Goal: Task Accomplishment & Management: Complete application form

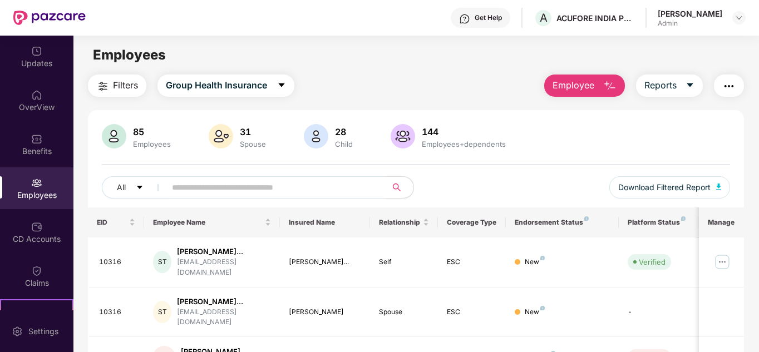
click at [578, 84] on span "Employee" at bounding box center [574, 85] width 42 height 14
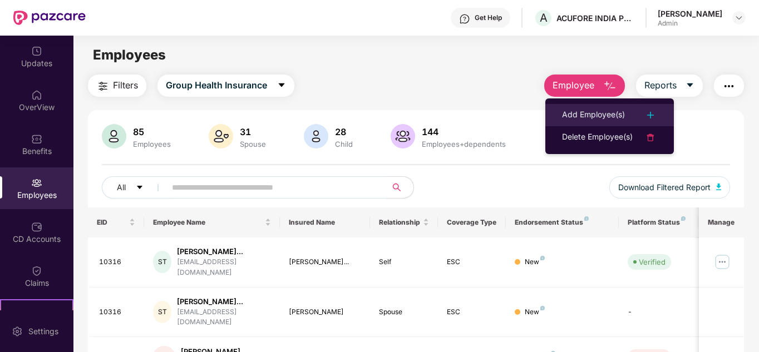
click at [581, 110] on div "Add Employee(s)" at bounding box center [593, 115] width 63 height 13
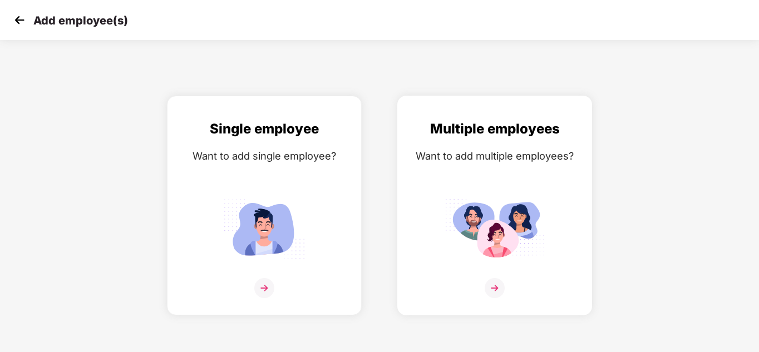
click at [500, 185] on div "Multiple employees Want to add multiple employees?" at bounding box center [494, 216] width 171 height 194
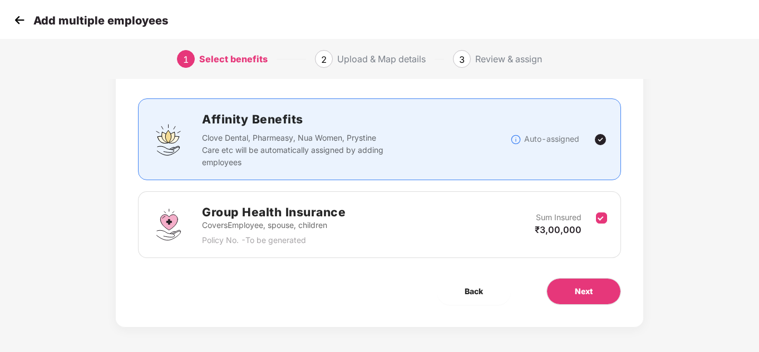
scroll to position [59, 0]
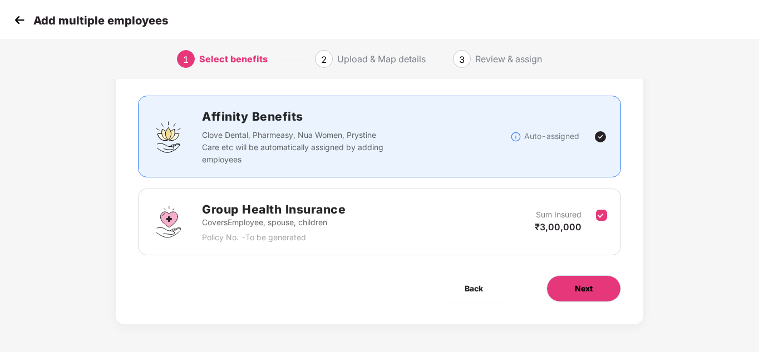
click at [581, 285] on span "Next" at bounding box center [584, 289] width 18 height 12
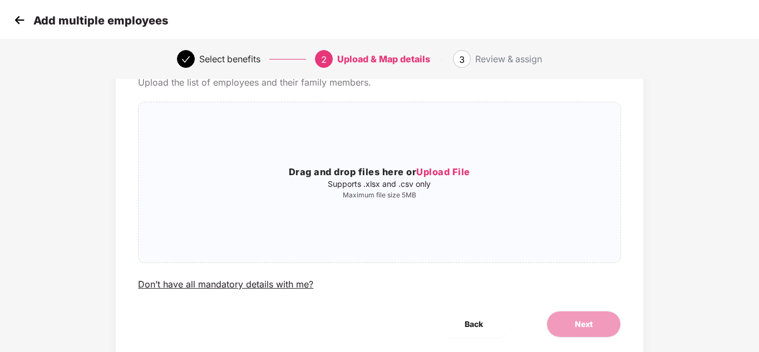
scroll to position [0, 0]
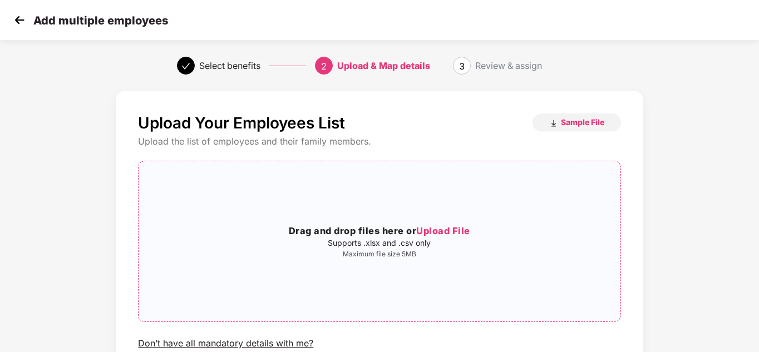
click at [405, 234] on h3 "Drag and drop files here or Upload File" at bounding box center [380, 231] width 482 height 14
click at [439, 235] on span "Upload File" at bounding box center [443, 230] width 54 height 11
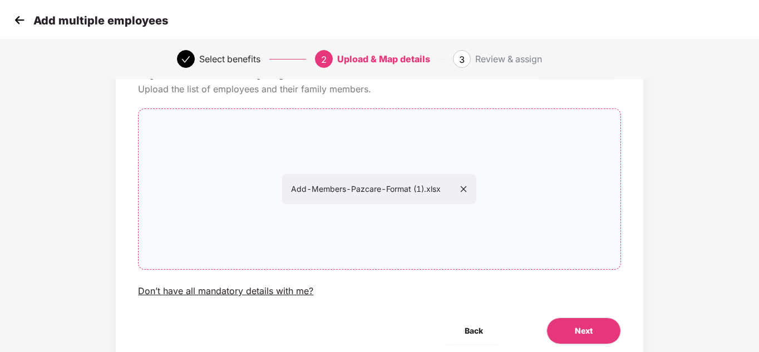
scroll to position [95, 0]
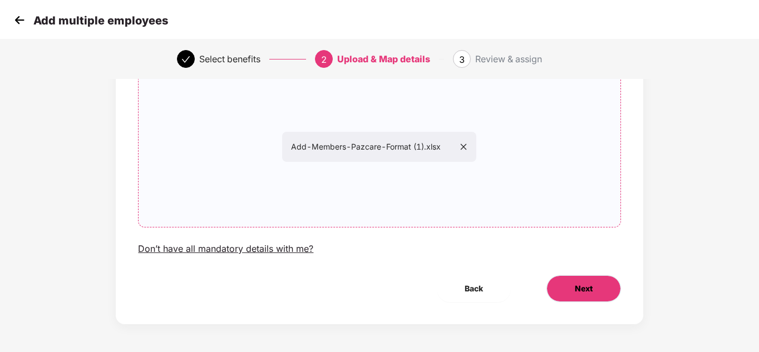
click at [594, 282] on button "Next" at bounding box center [584, 289] width 75 height 27
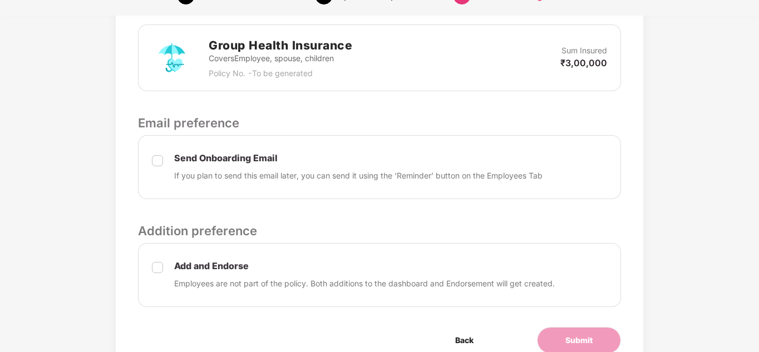
scroll to position [389, 0]
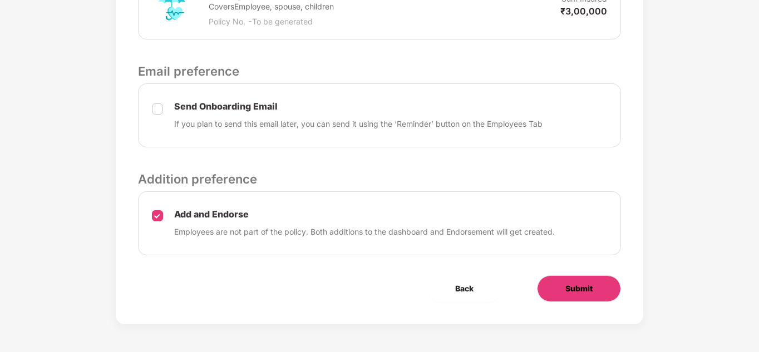
click at [597, 296] on button "Submit" at bounding box center [579, 289] width 84 height 27
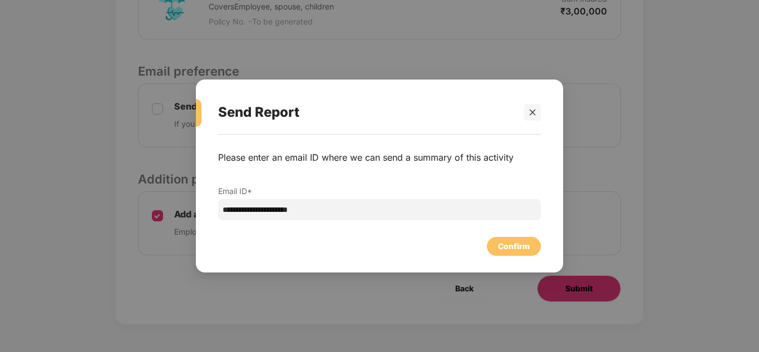
scroll to position [0, 0]
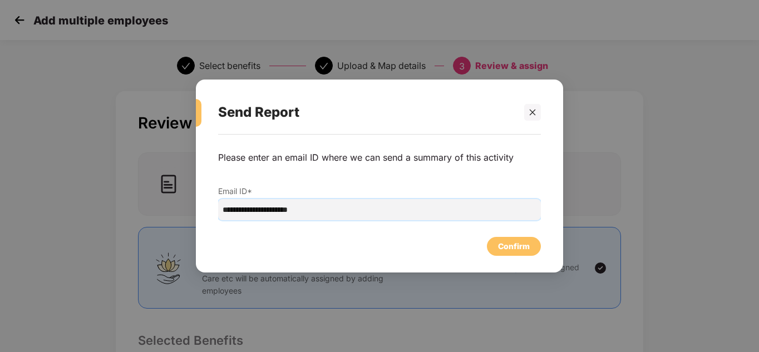
click at [272, 209] on input "**********" at bounding box center [379, 209] width 323 height 21
click at [257, 212] on input "**********" at bounding box center [379, 209] width 323 height 21
type input "**********"
click at [500, 244] on div "Confirm" at bounding box center [514, 247] width 32 height 12
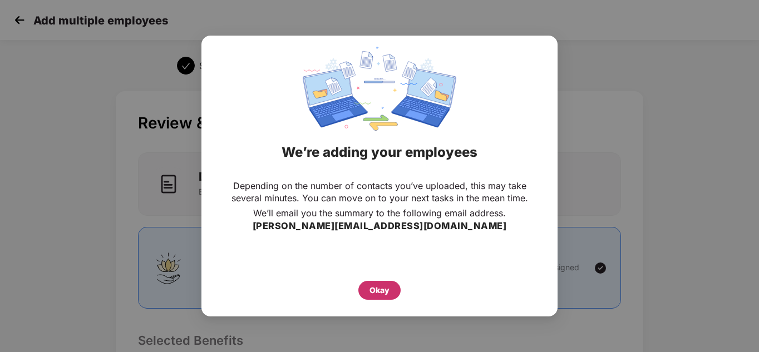
click at [379, 286] on div "Okay" at bounding box center [380, 290] width 20 height 12
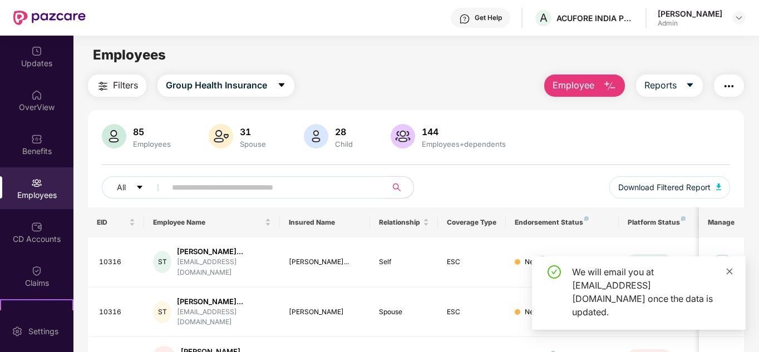
click at [728, 274] on icon "close" at bounding box center [730, 271] width 6 height 6
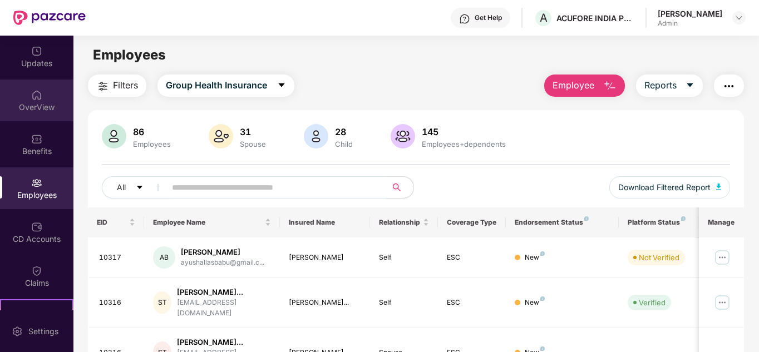
click at [34, 97] on img at bounding box center [36, 95] width 11 height 11
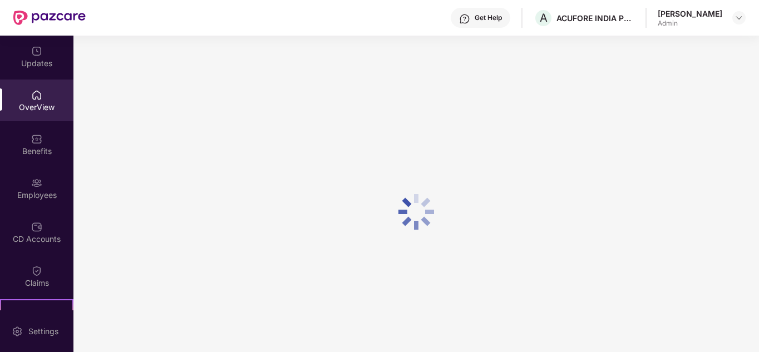
click at [37, 62] on div "Updates" at bounding box center [36, 63] width 73 height 11
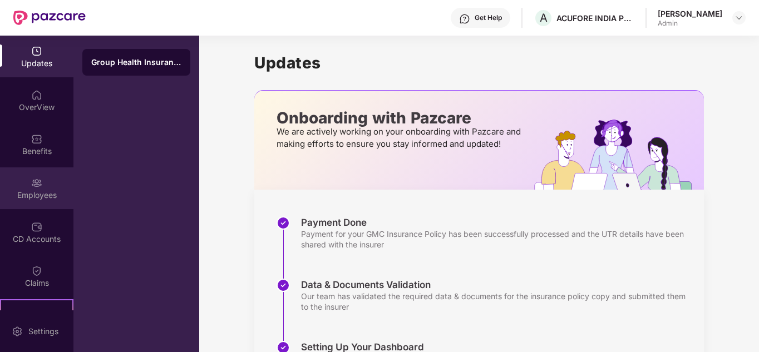
click at [37, 188] on img at bounding box center [36, 183] width 11 height 11
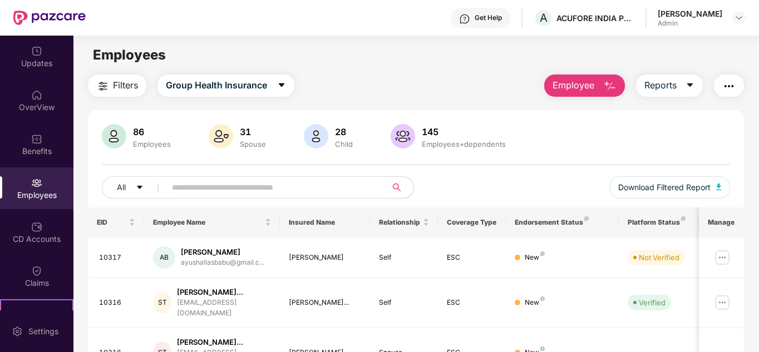
click at [575, 90] on span "Employee" at bounding box center [574, 85] width 42 height 14
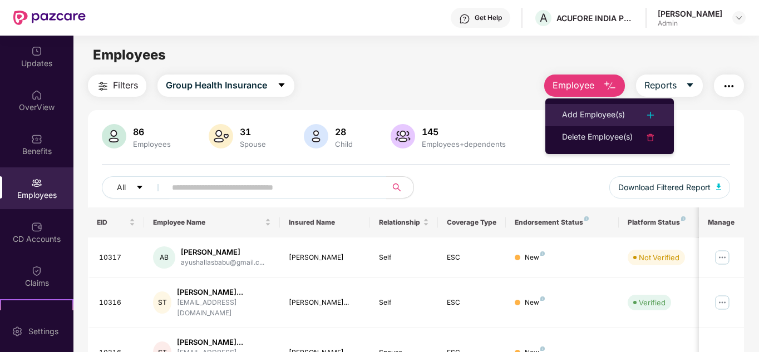
click at [593, 117] on div "Add Employee(s)" at bounding box center [593, 115] width 63 height 13
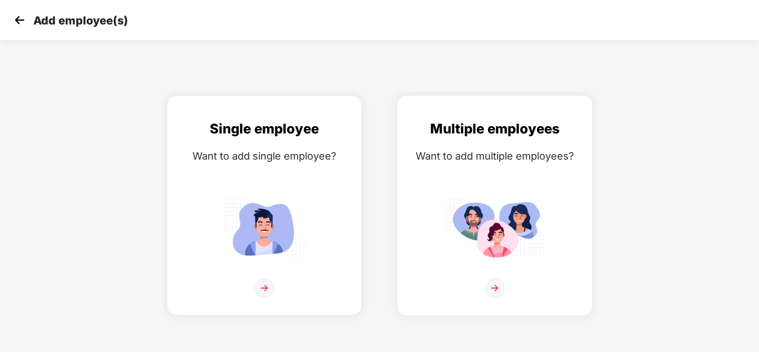
click at [478, 244] on img at bounding box center [495, 229] width 100 height 70
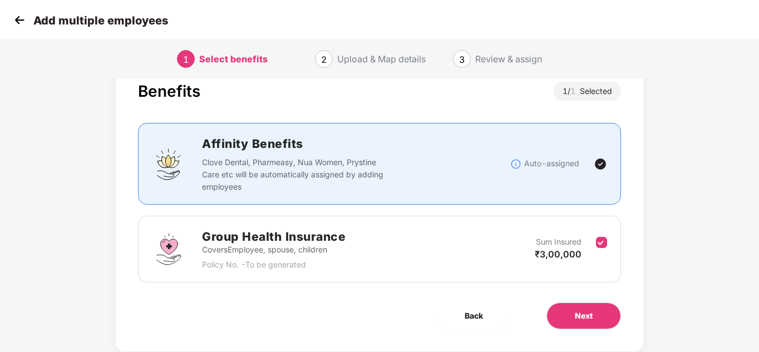
scroll to position [59, 0]
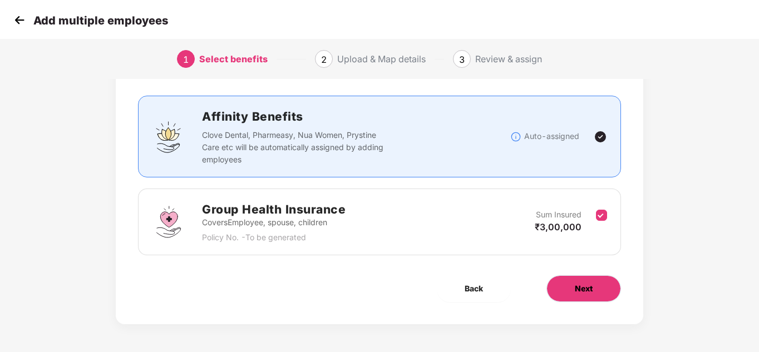
click at [569, 290] on button "Next" at bounding box center [584, 289] width 75 height 27
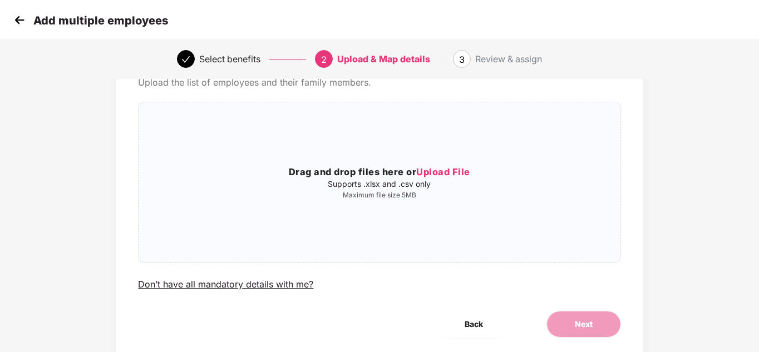
scroll to position [0, 0]
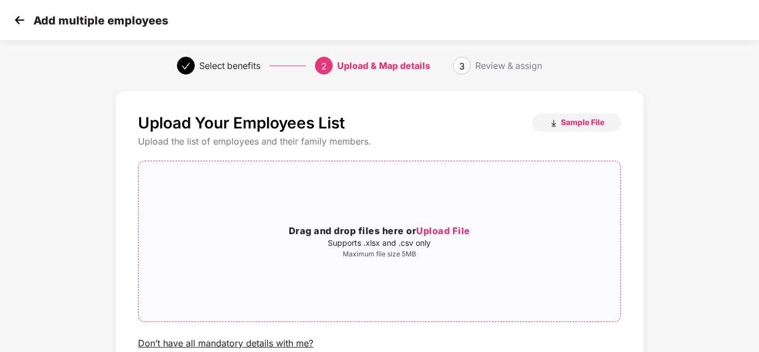
click at [376, 210] on div "Drag and drop files here or Upload File Supports .xlsx and .csv only Maximum fi…" at bounding box center [380, 241] width 482 height 143
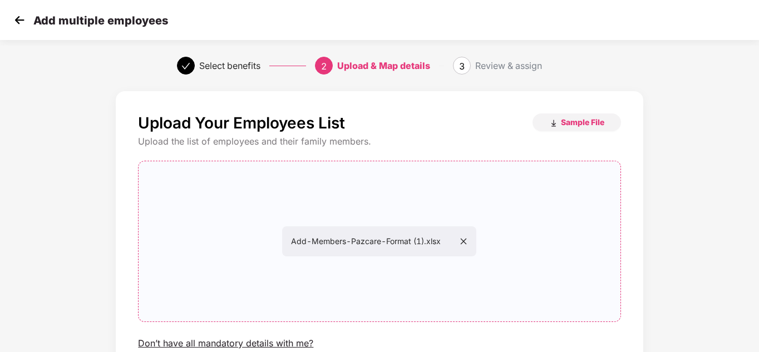
scroll to position [95, 0]
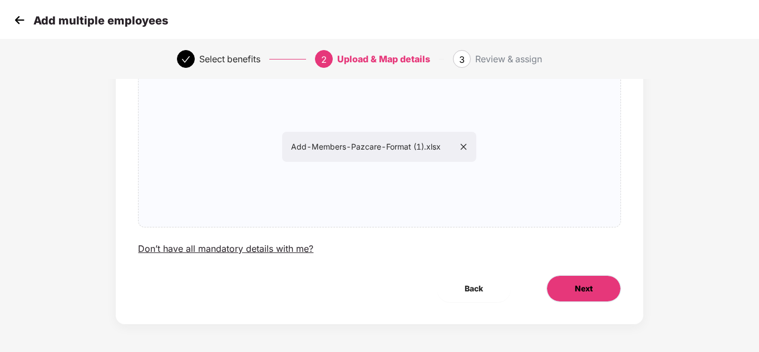
click at [603, 293] on button "Next" at bounding box center [584, 289] width 75 height 27
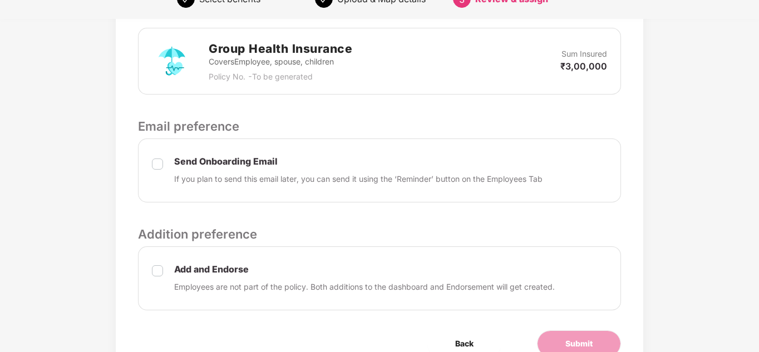
scroll to position [389, 0]
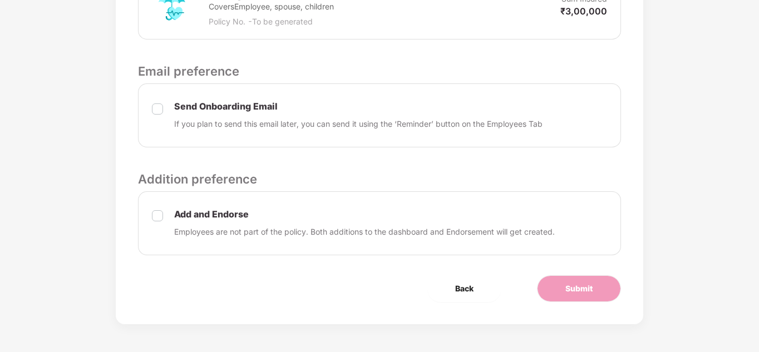
click at [225, 224] on div "Add and Endorse Employees are not part of the policy. Both additions to the das…" at bounding box center [364, 224] width 381 height 30
click at [600, 288] on button "Submit" at bounding box center [579, 289] width 84 height 27
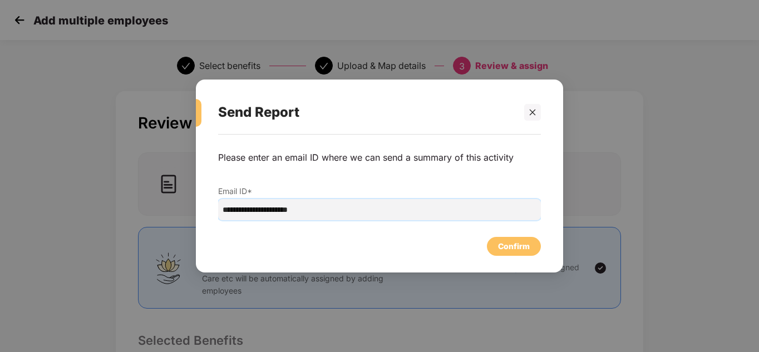
click at [322, 212] on input "**********" at bounding box center [379, 209] width 323 height 21
type input "**********"
click at [506, 244] on div "Confirm" at bounding box center [514, 247] width 32 height 12
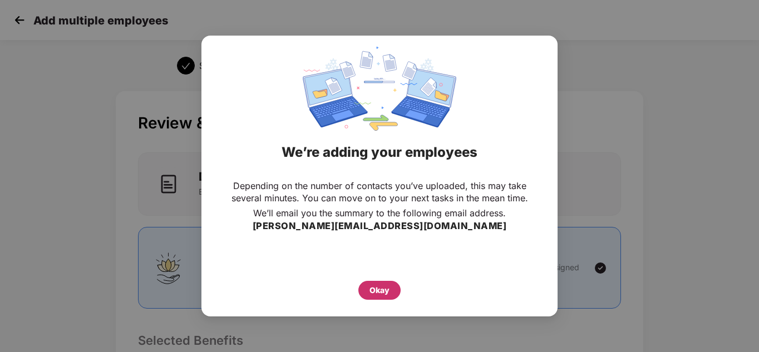
click at [381, 296] on div "Okay" at bounding box center [380, 290] width 20 height 12
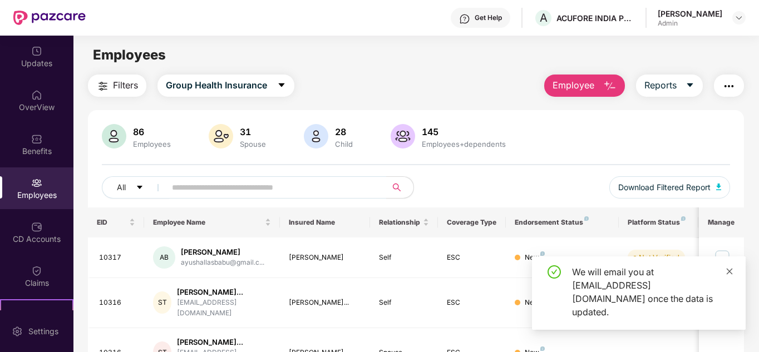
click at [730, 276] on icon "close" at bounding box center [730, 272] width 8 height 8
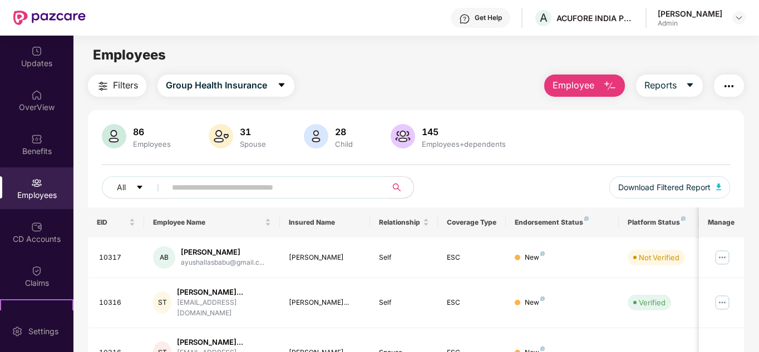
click at [592, 85] on span "Employee" at bounding box center [574, 85] width 42 height 14
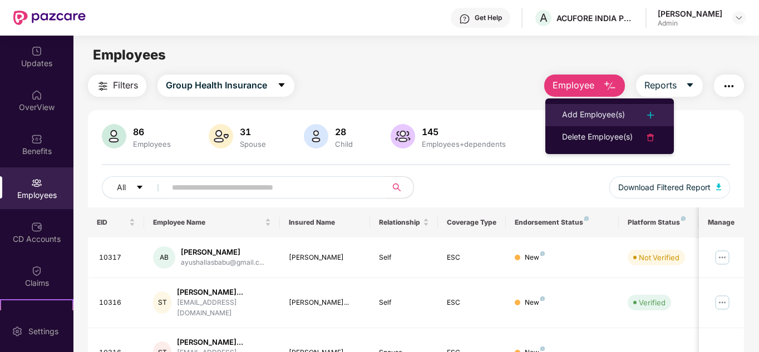
click at [575, 112] on div "Add Employee(s)" at bounding box center [593, 115] width 63 height 13
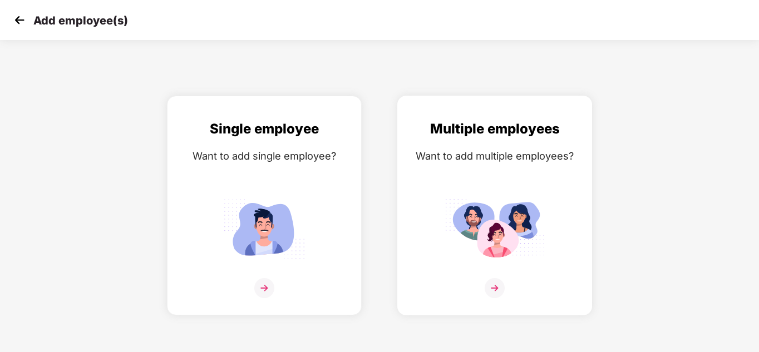
click at [532, 209] on img at bounding box center [495, 229] width 100 height 70
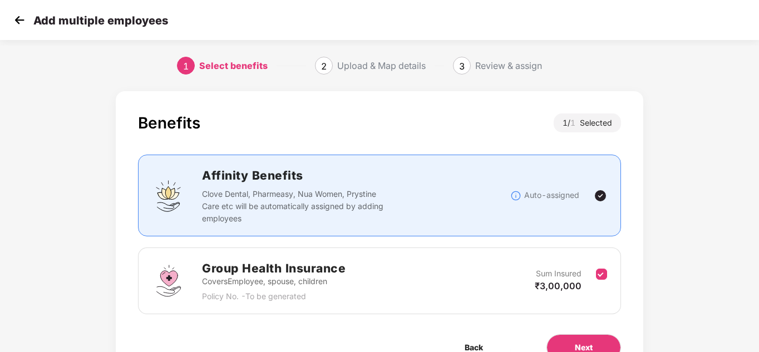
scroll to position [59, 0]
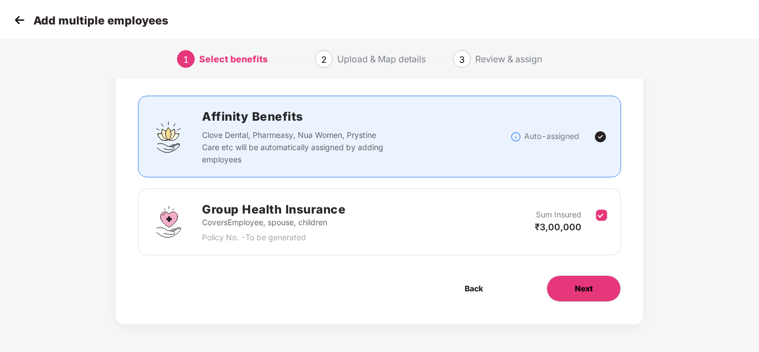
click at [575, 278] on button "Next" at bounding box center [584, 289] width 75 height 27
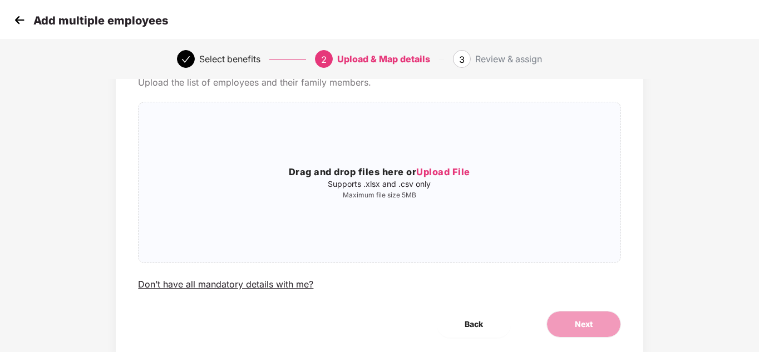
scroll to position [0, 0]
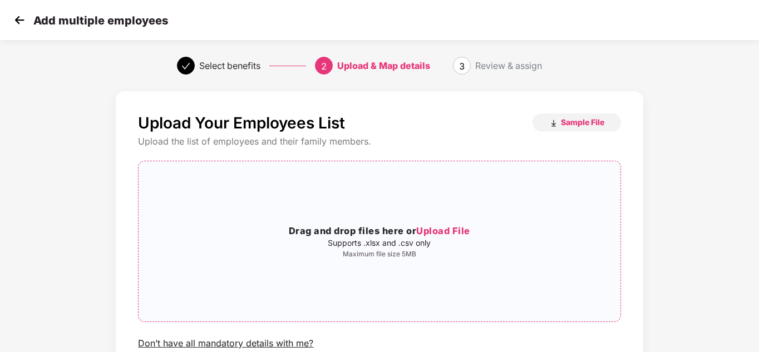
click at [461, 243] on p "Supports .xlsx and .csv only" at bounding box center [380, 243] width 482 height 9
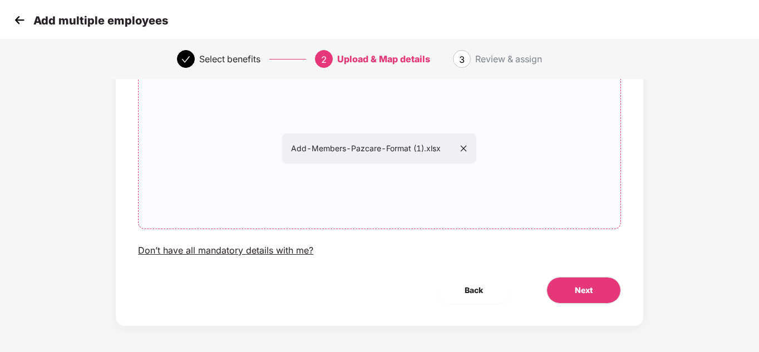
scroll to position [95, 0]
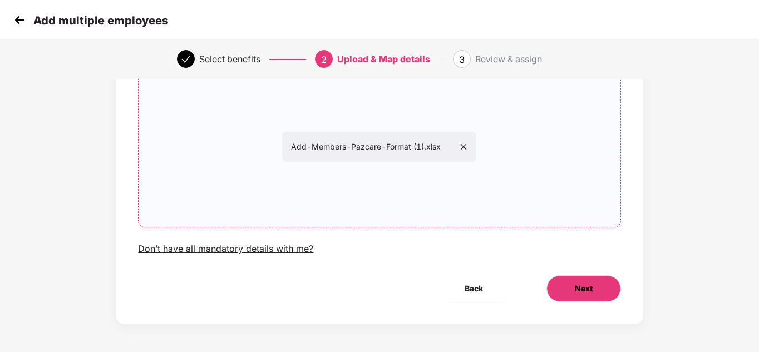
click at [585, 288] on span "Next" at bounding box center [584, 289] width 18 height 12
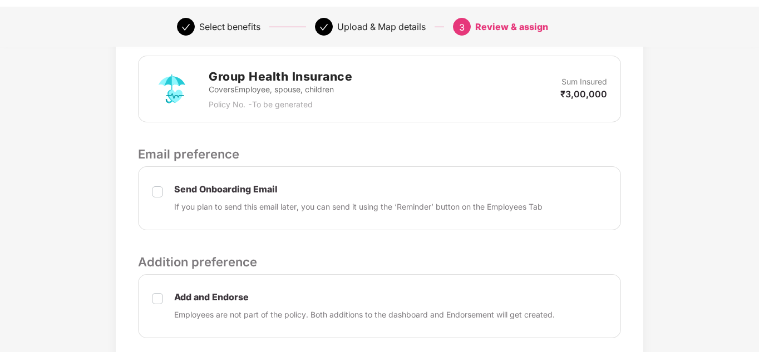
scroll to position [389, 0]
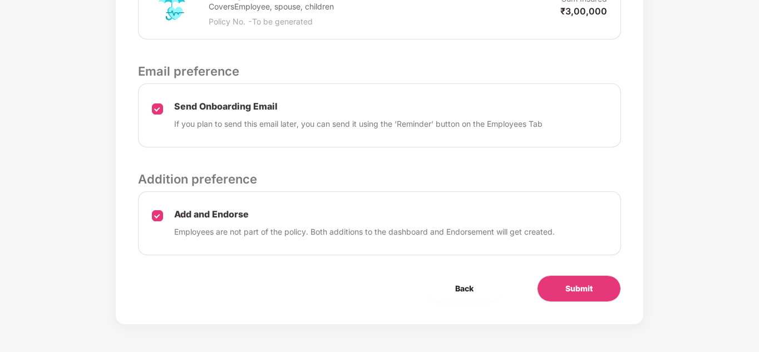
click at [218, 111] on p "Send Onboarding Email" at bounding box center [358, 107] width 369 height 12
click at [579, 278] on button "Submit" at bounding box center [579, 289] width 84 height 27
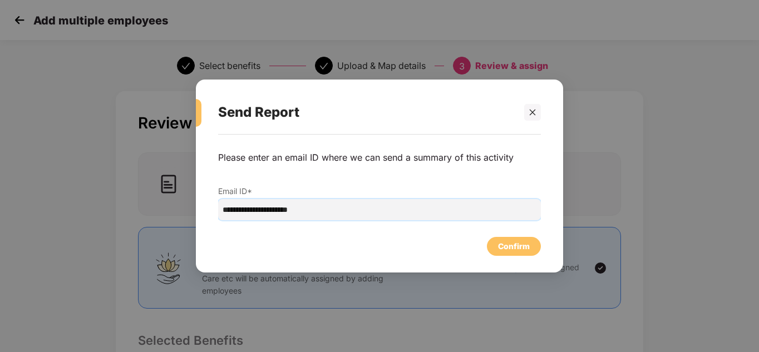
click at [327, 213] on input "**********" at bounding box center [379, 209] width 323 height 21
type input "**********"
click at [525, 254] on div "Confirm" at bounding box center [514, 246] width 54 height 19
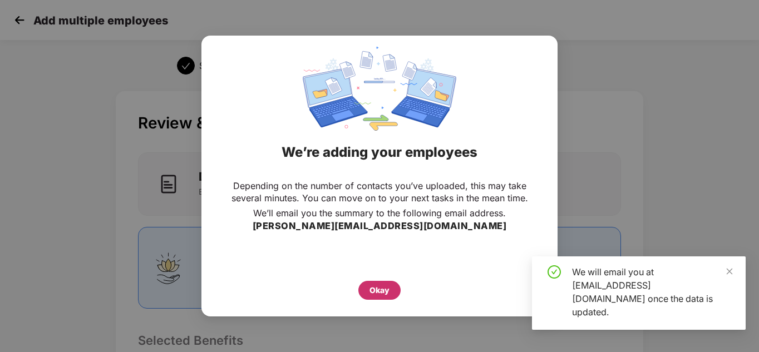
click at [376, 295] on div "Okay" at bounding box center [380, 290] width 20 height 12
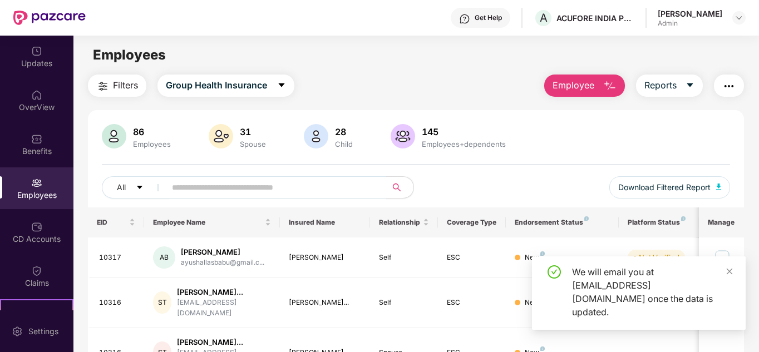
click at [725, 280] on div "We will email you at rajesh.v@acufore.com once the data is updated." at bounding box center [652, 292] width 160 height 53
click at [729, 276] on icon "close" at bounding box center [730, 272] width 8 height 8
